Goal: Check status: Check status

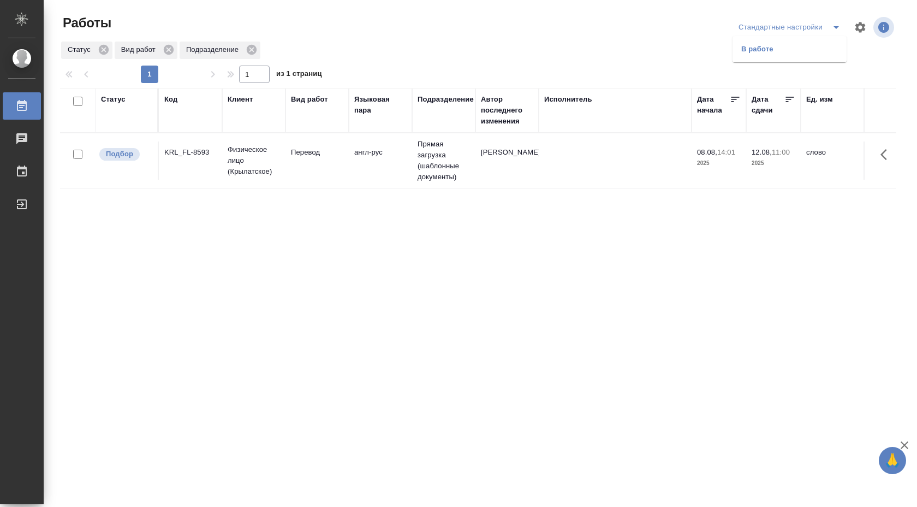
click at [812, 53] on li "В работе" at bounding box center [790, 48] width 114 height 17
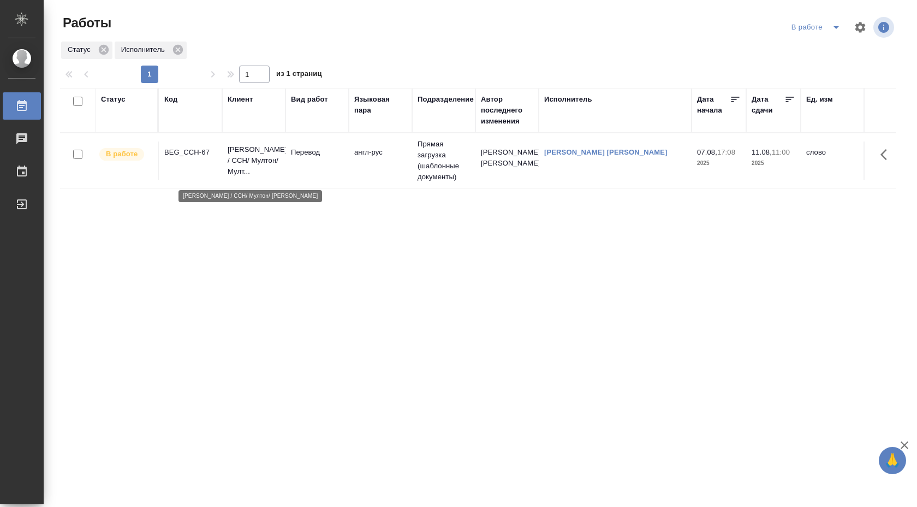
click at [279, 165] on p "Кока Кола Евразия / CCH/ Мултон/ Мулт..." at bounding box center [254, 160] width 52 height 33
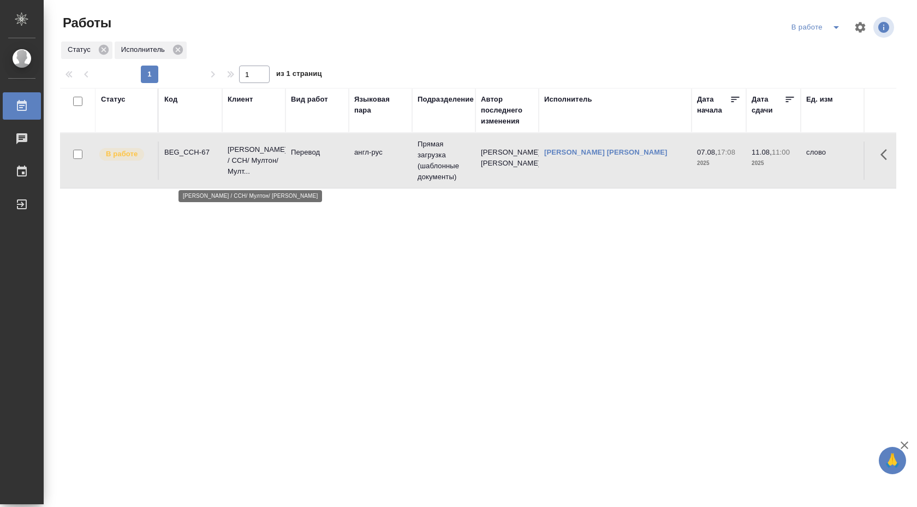
click at [259, 159] on p "Кока Кола Евразия / CCH/ Мултон/ Мулт..." at bounding box center [254, 160] width 52 height 33
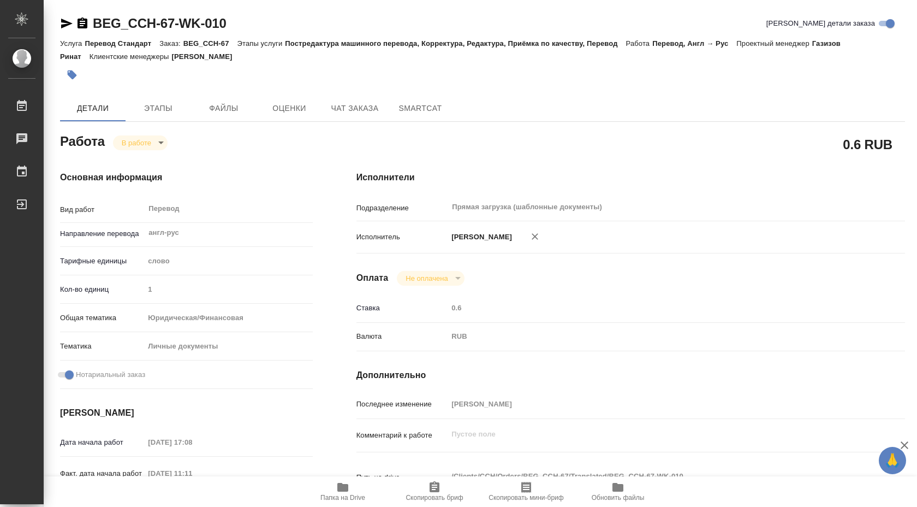
type textarea "x"
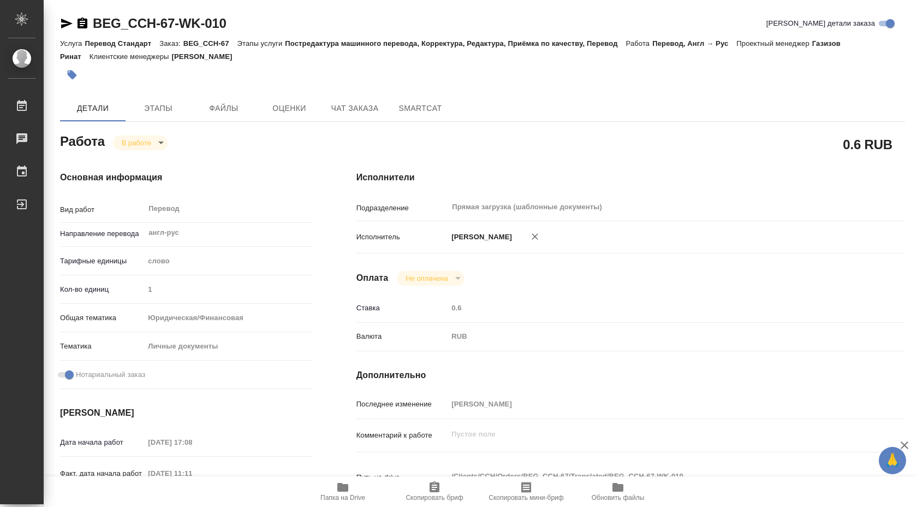
scroll to position [293, 0]
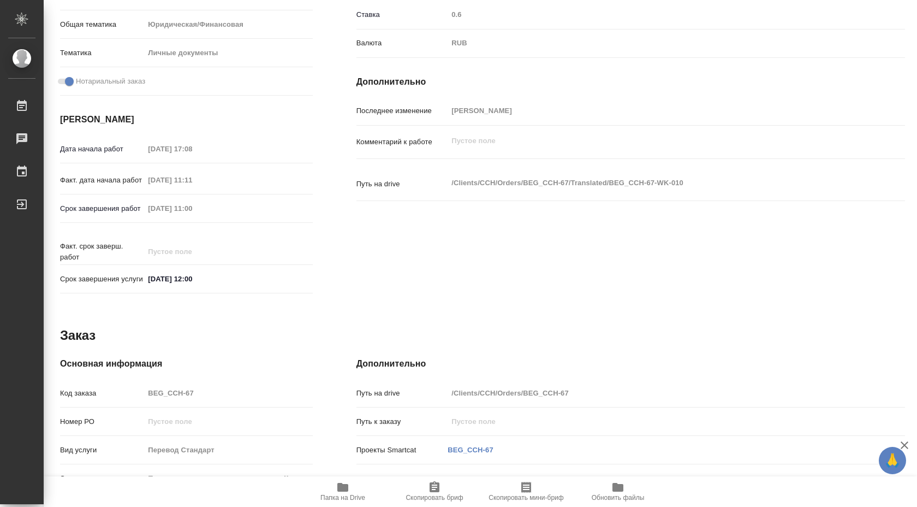
click at [346, 490] on icon "button" at bounding box center [342, 487] width 11 height 9
type textarea "x"
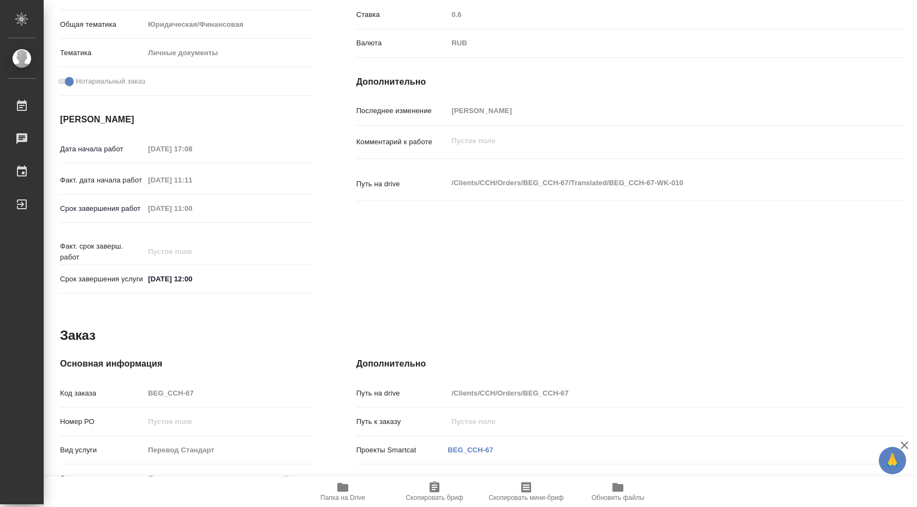
type textarea "x"
click at [346, 490] on icon "button" at bounding box center [342, 487] width 11 height 9
